Goal: Information Seeking & Learning: Find specific fact

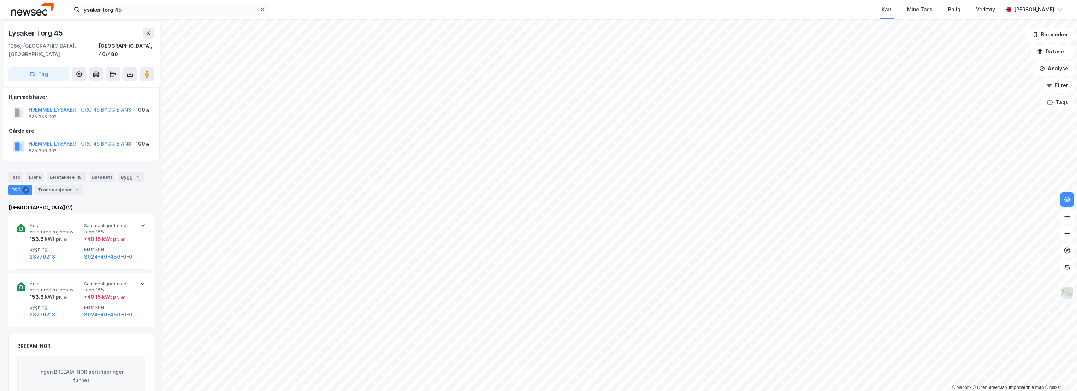
scroll to position [23, 0]
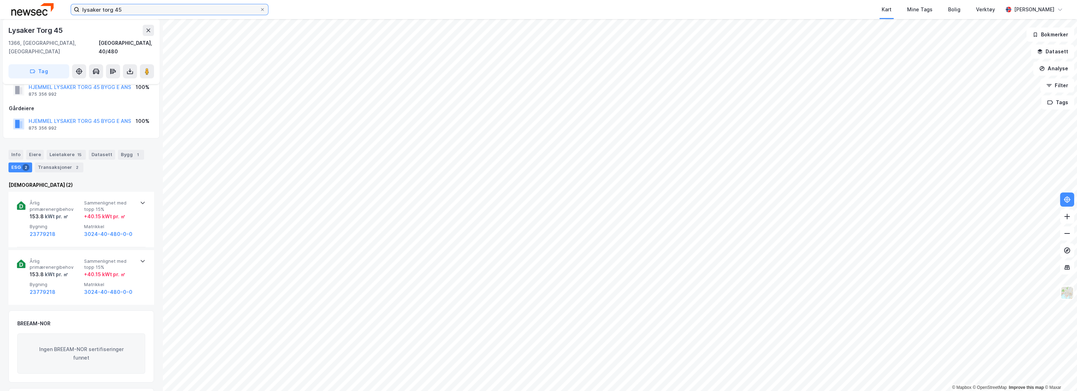
click at [140, 8] on input "lysaker torg 45" at bounding box center [169, 9] width 180 height 11
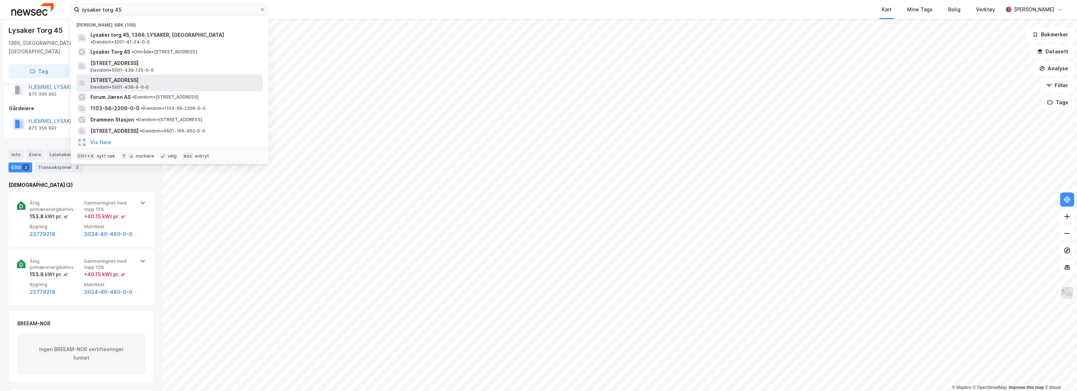
click at [152, 78] on span "[STREET_ADDRESS]" at bounding box center [175, 80] width 170 height 8
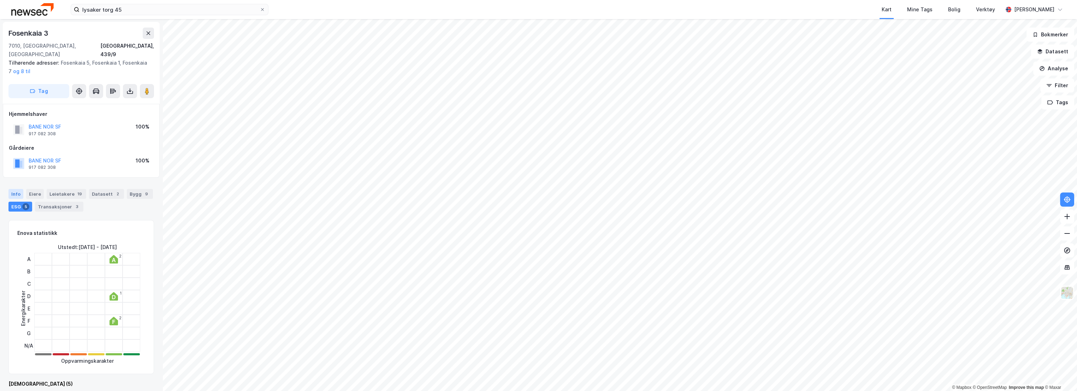
click at [14, 189] on div "Info" at bounding box center [15, 194] width 15 height 10
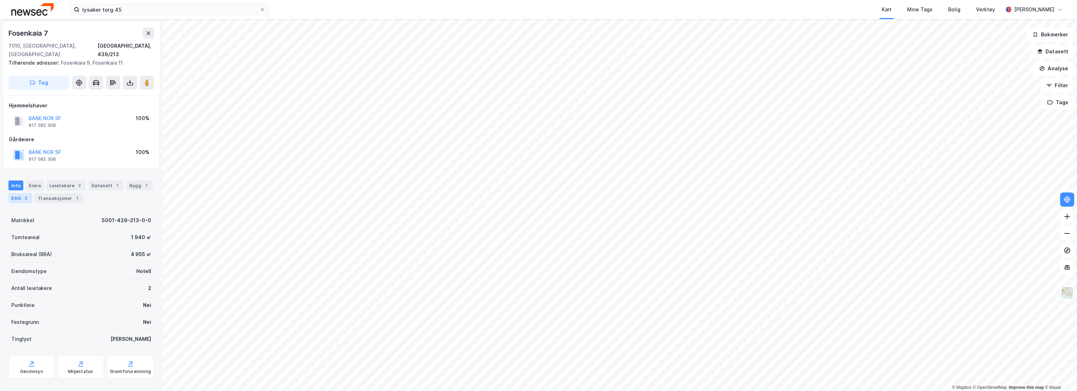
click at [19, 193] on div "ESG 2" at bounding box center [20, 198] width 24 height 10
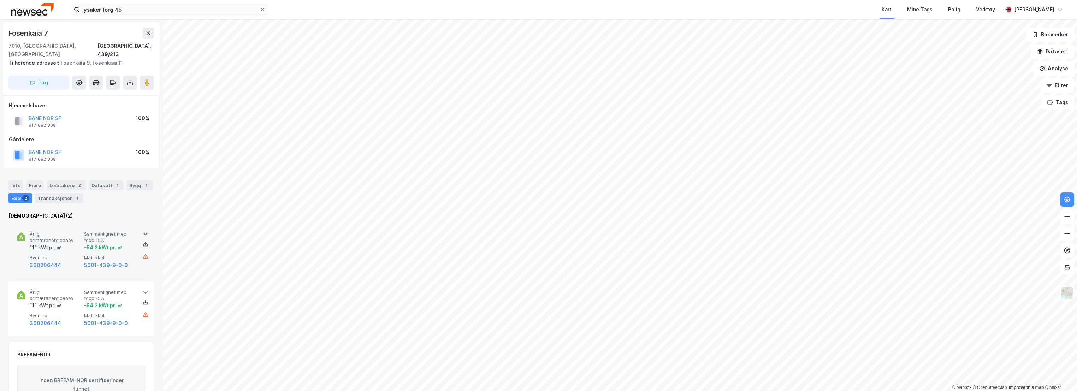
click at [82, 231] on div "Årlig primærenergibehov 111 kWt pr. ㎡ Sammenlignet med topp 15% -54.2 kWt pr. ㎡…" at bounding box center [83, 250] width 106 height 38
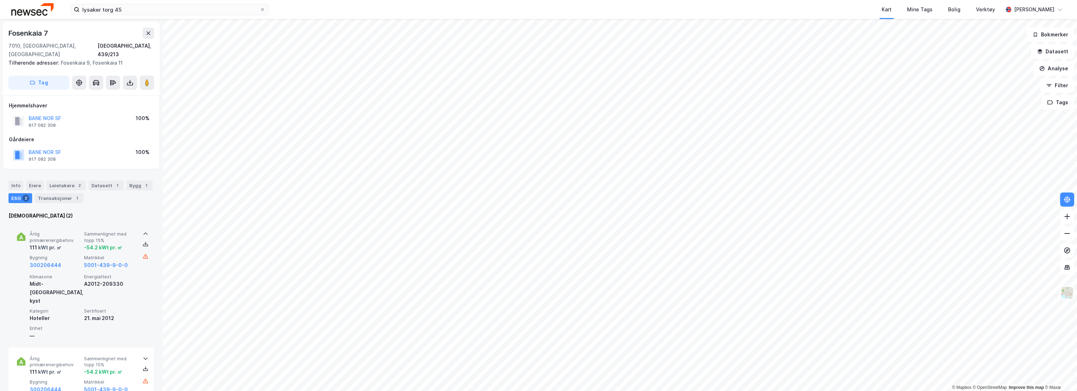
click at [78, 231] on span "Årlig primærenergibehov" at bounding box center [56, 237] width 52 height 12
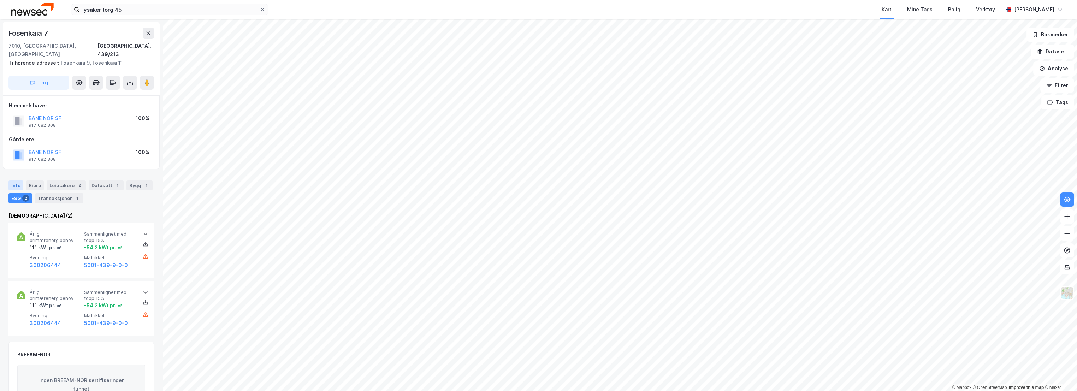
click at [20, 181] on div "Info" at bounding box center [15, 186] width 15 height 10
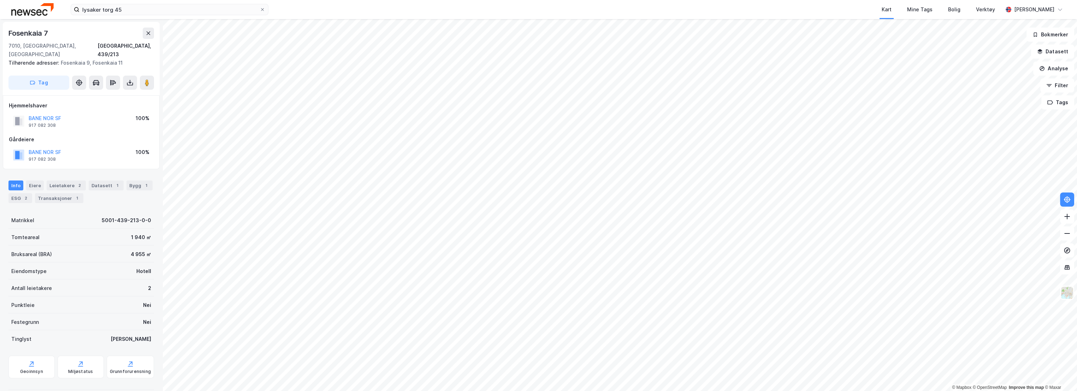
click at [15, 181] on div "Info" at bounding box center [15, 186] width 15 height 10
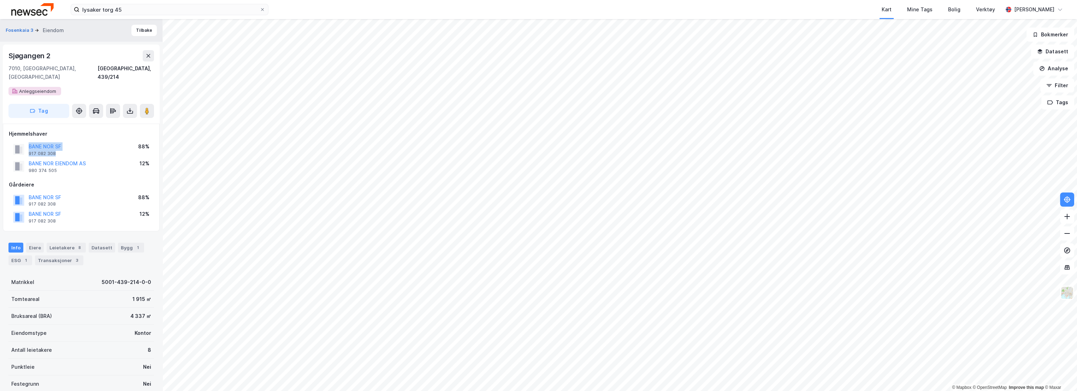
drag, startPoint x: 57, startPoint y: 144, endPoint x: 28, endPoint y: 139, distance: 29.8
click at [28, 142] on div "BANE NOR SF 917 082 308" at bounding box center [37, 149] width 48 height 14
copy div "BANE NOR SF 917 082 308"
drag, startPoint x: 59, startPoint y: 161, endPoint x: 29, endPoint y: 155, distance: 31.3
click at [29, 159] on div "BANE NOR EIENDOM AS 980 374 505" at bounding box center [57, 166] width 57 height 14
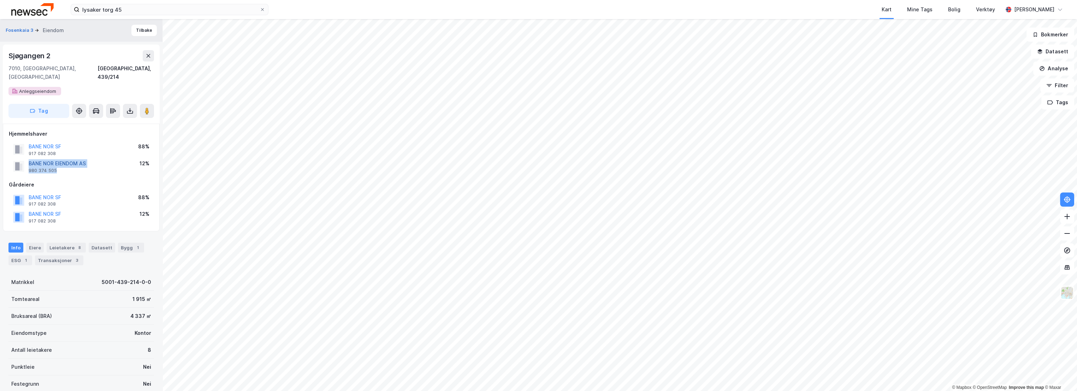
copy div "BANE NOR EIENDOM AS 980 374 505"
click at [20, 255] on div "ESG 1" at bounding box center [20, 260] width 24 height 10
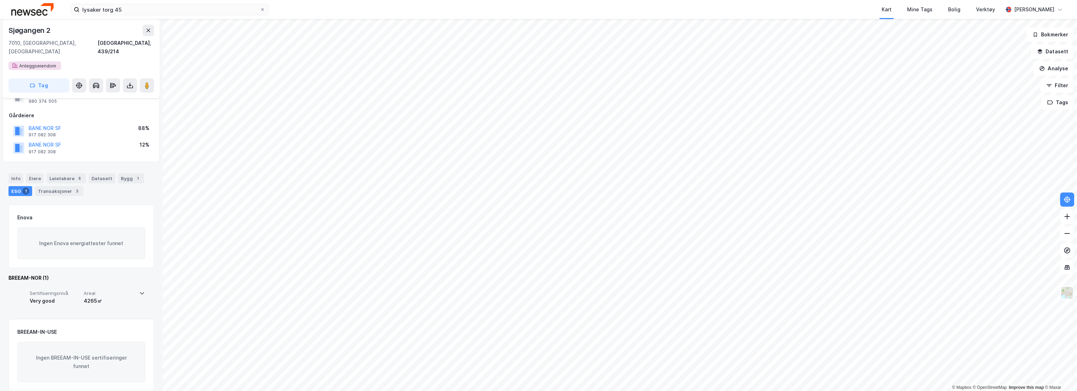
click at [77, 290] on span "Sertifiseringsnivå" at bounding box center [55, 293] width 51 height 6
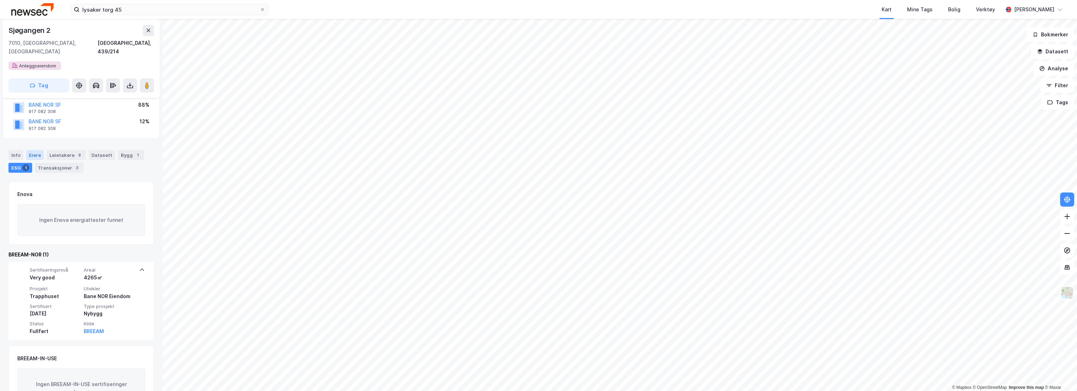
scroll to position [79, 0]
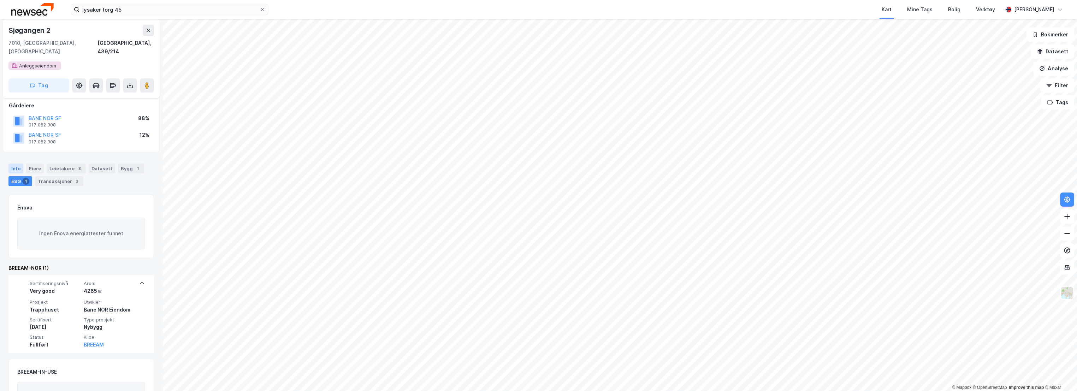
click at [10, 164] on div "Info" at bounding box center [15, 169] width 15 height 10
